Goal: Information Seeking & Learning: Learn about a topic

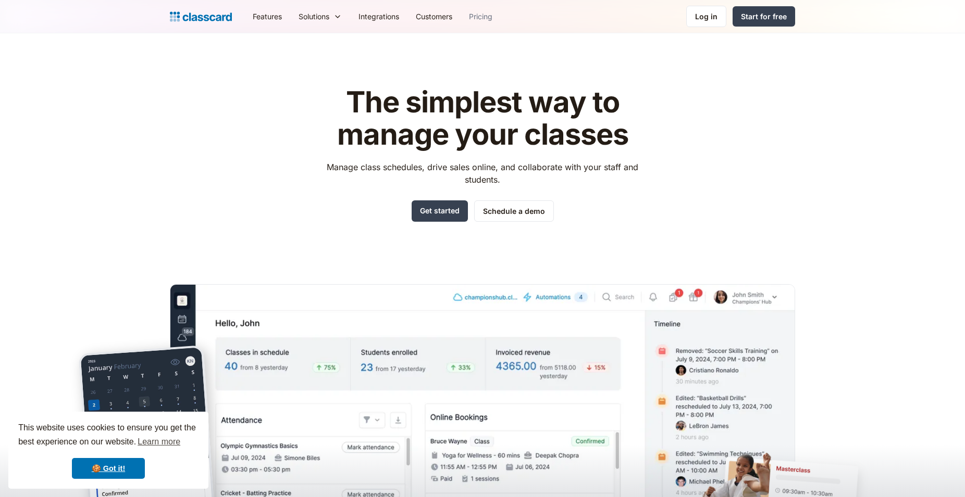
click at [489, 17] on link "Pricing" at bounding box center [480, 16] width 40 height 23
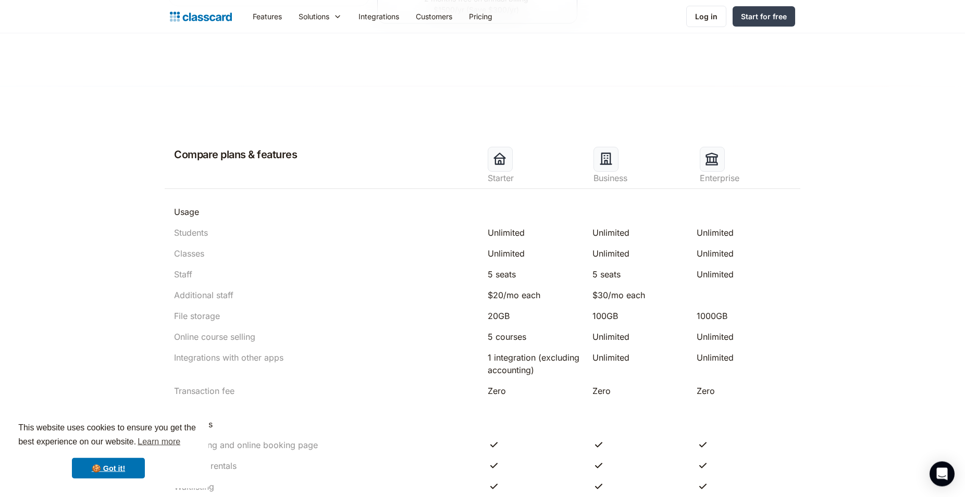
scroll to position [478, 0]
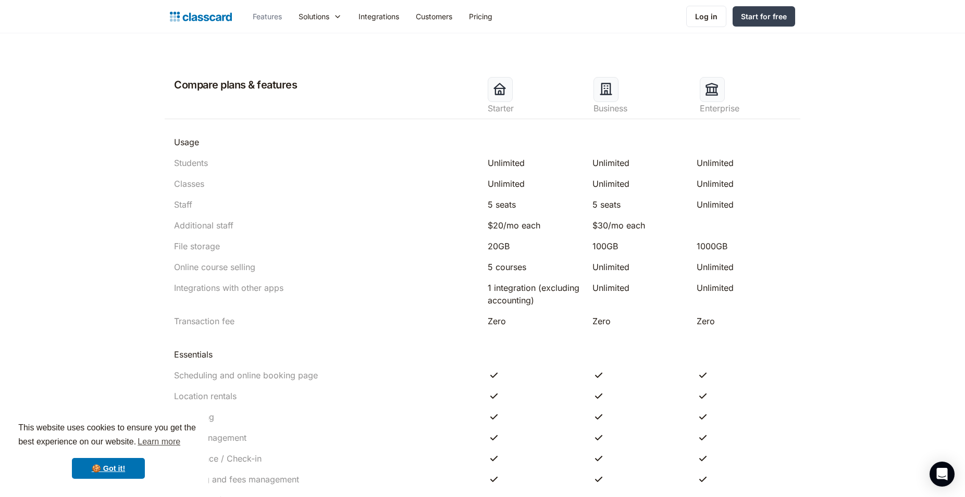
click at [270, 21] on link "Features" at bounding box center [267, 16] width 46 height 23
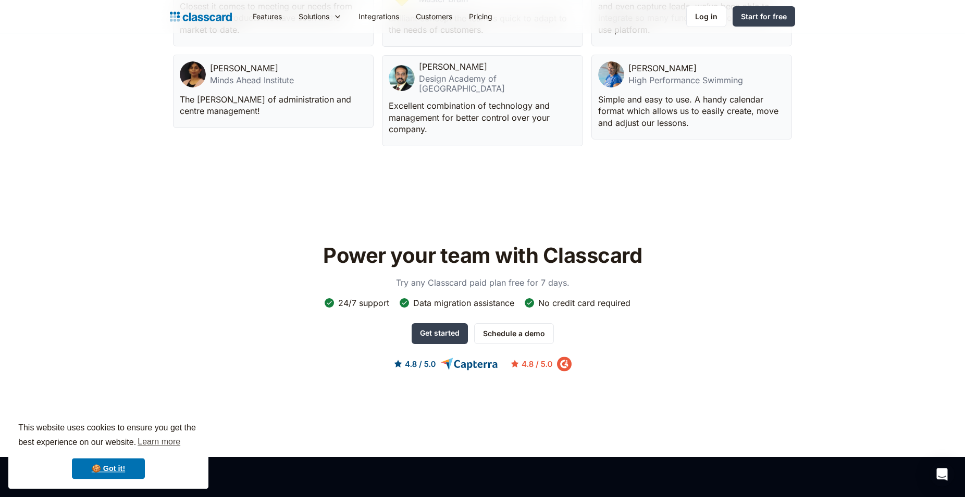
scroll to position [2762, 0]
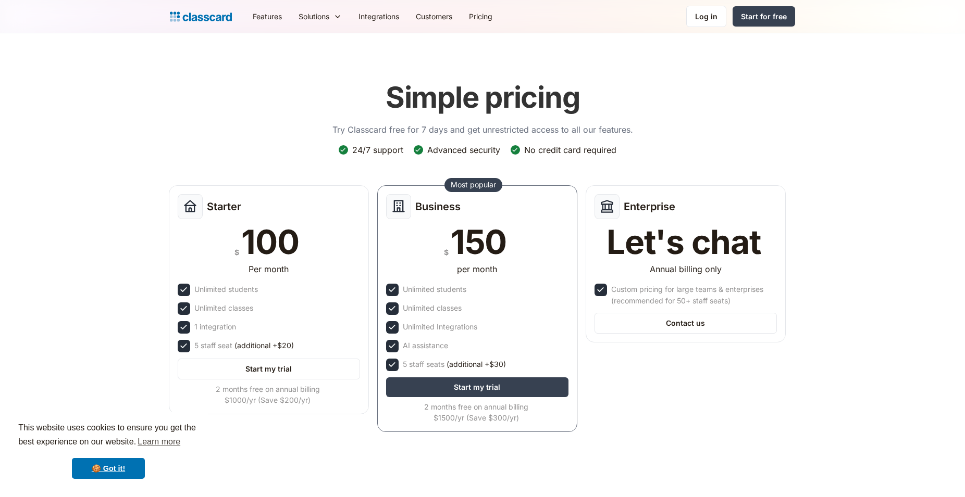
scroll to position [478, 0]
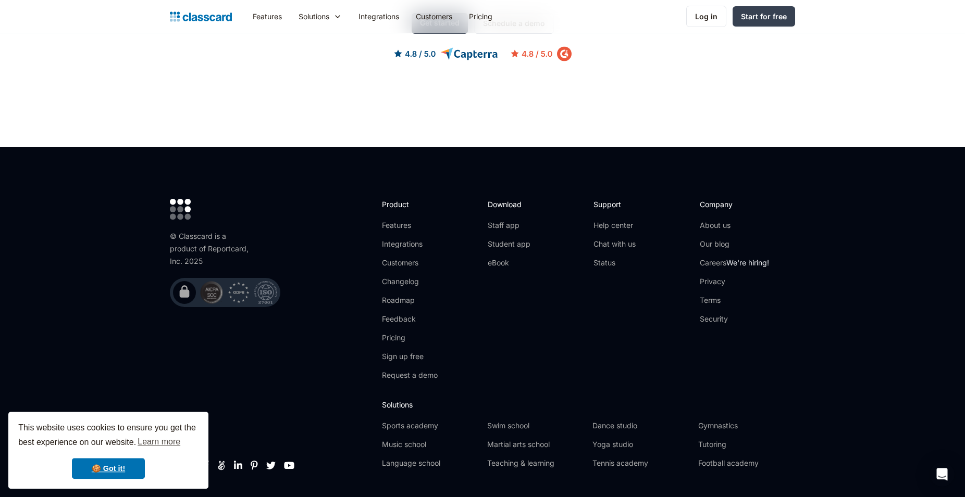
scroll to position [3332, 0]
